Goal: Complete application form: Complete application form

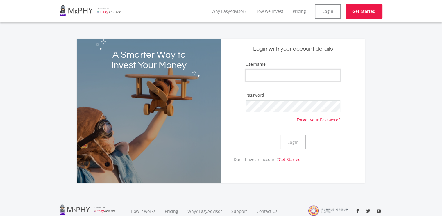
click at [262, 71] on input "Username" at bounding box center [293, 76] width 95 height 12
click at [382, 71] on div "A Smarter Way to Invest Your Money Login with your account details Username Pas…" at bounding box center [222, 107] width 332 height 151
drag, startPoint x: 244, startPoint y: 77, endPoint x: 248, endPoint y: 82, distance: 6.2
click at [247, 78] on form "Username Password Forgot your Password? Login" at bounding box center [293, 108] width 135 height 95
click at [255, 81] on input "Username" at bounding box center [293, 76] width 95 height 12
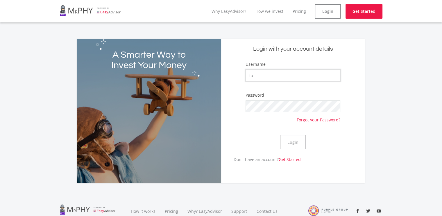
type input "t"
click at [262, 76] on input "[PERSON_NAME]" at bounding box center [293, 76] width 95 height 12
type input "[PERSON_NAME]"
click at [290, 143] on button "Login" at bounding box center [293, 142] width 26 height 15
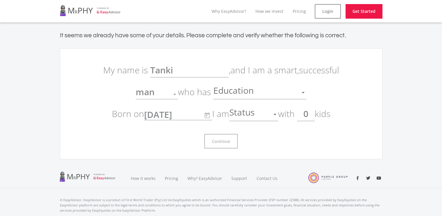
click at [276, 113] on div at bounding box center [275, 114] width 11 height 11
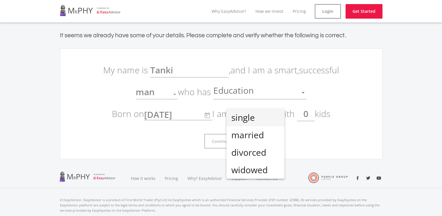
click at [254, 116] on span "single" at bounding box center [255, 117] width 49 height 17
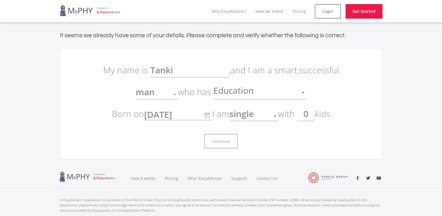
click at [314, 113] on input "0" at bounding box center [306, 113] width 18 height 15
type input "1"
click at [272, 142] on div "Continue" at bounding box center [221, 138] width 244 height 19
click at [167, 94] on div "man" at bounding box center [152, 94] width 33 height 11
click at [177, 94] on div at bounding box center [174, 94] width 11 height 11
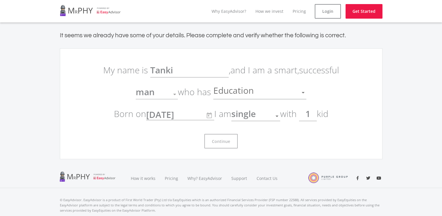
click at [177, 94] on div at bounding box center [174, 94] width 11 height 11
click at [302, 90] on div at bounding box center [303, 92] width 11 height 11
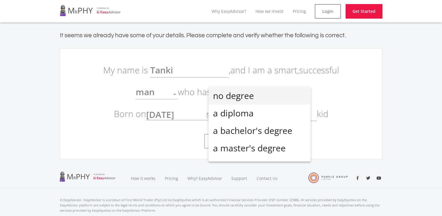
click at [337, 83] on div at bounding box center [221, 108] width 442 height 216
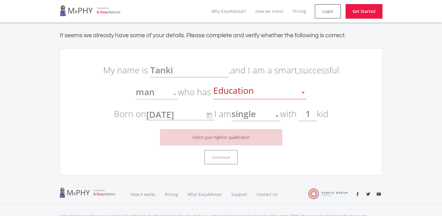
click at [304, 93] on div at bounding box center [303, 92] width 3 height 1
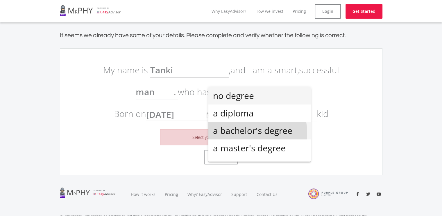
click at [244, 133] on span "a bachelor's degree" at bounding box center [259, 130] width 93 height 17
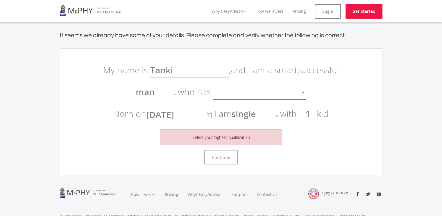
scroll to position [4, 0]
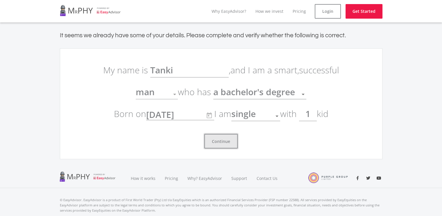
click at [216, 144] on button "Continue" at bounding box center [221, 141] width 33 height 15
click at [220, 141] on button "Continue" at bounding box center [221, 141] width 33 height 15
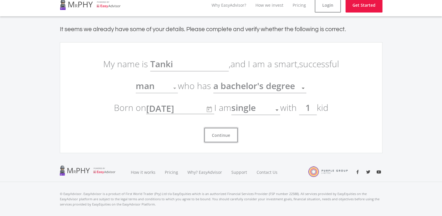
scroll to position [0, 0]
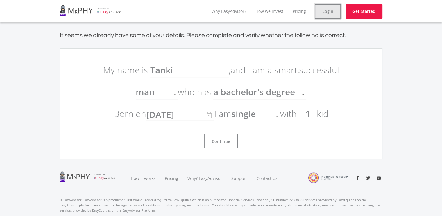
click at [333, 10] on link "Login" at bounding box center [328, 11] width 26 height 15
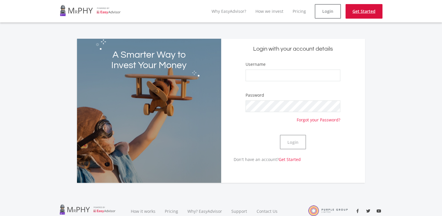
click at [364, 16] on link "Get Started" at bounding box center [364, 11] width 37 height 15
